Goal: Transaction & Acquisition: Register for event/course

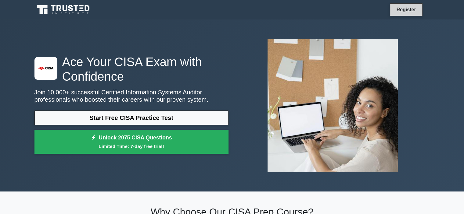
click at [399, 9] on link "Register" at bounding box center [406, 10] width 27 height 8
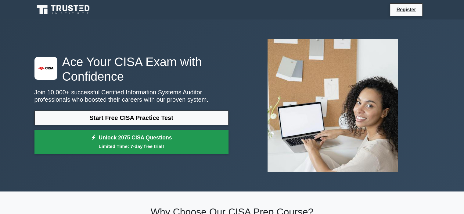
click at [128, 141] on link "Unlock 2075 CISA Questions Limited Time: 7-day free trial!" at bounding box center [131, 142] width 194 height 24
